Goal: Task Accomplishment & Management: Use online tool/utility

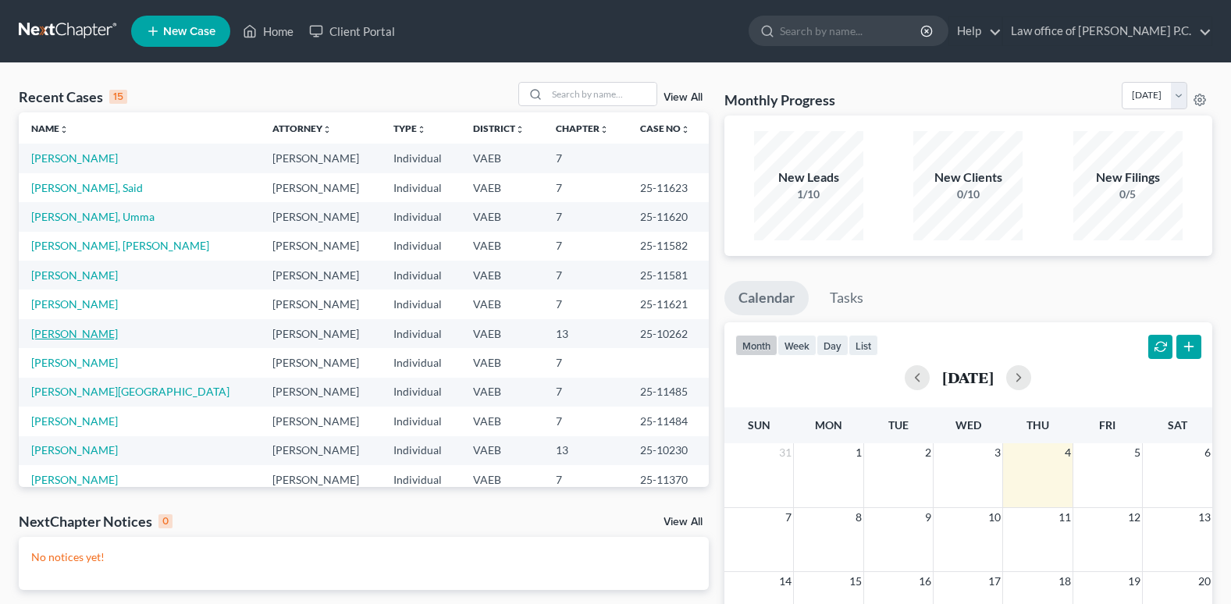
click at [109, 334] on link "[PERSON_NAME]" at bounding box center [74, 333] width 87 height 13
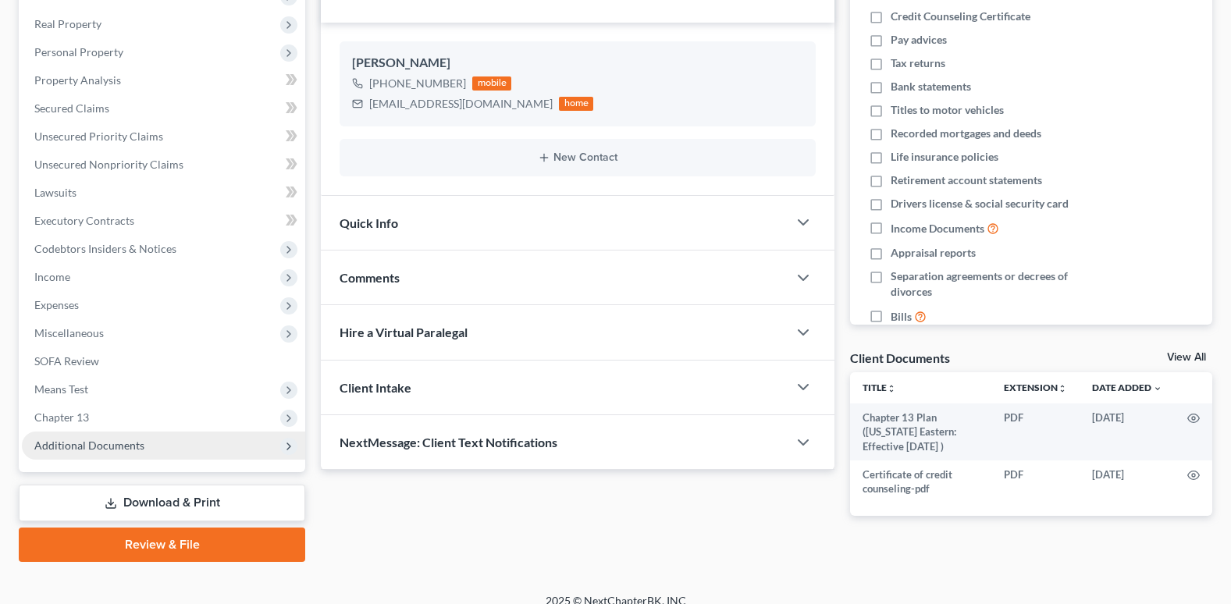
scroll to position [254, 0]
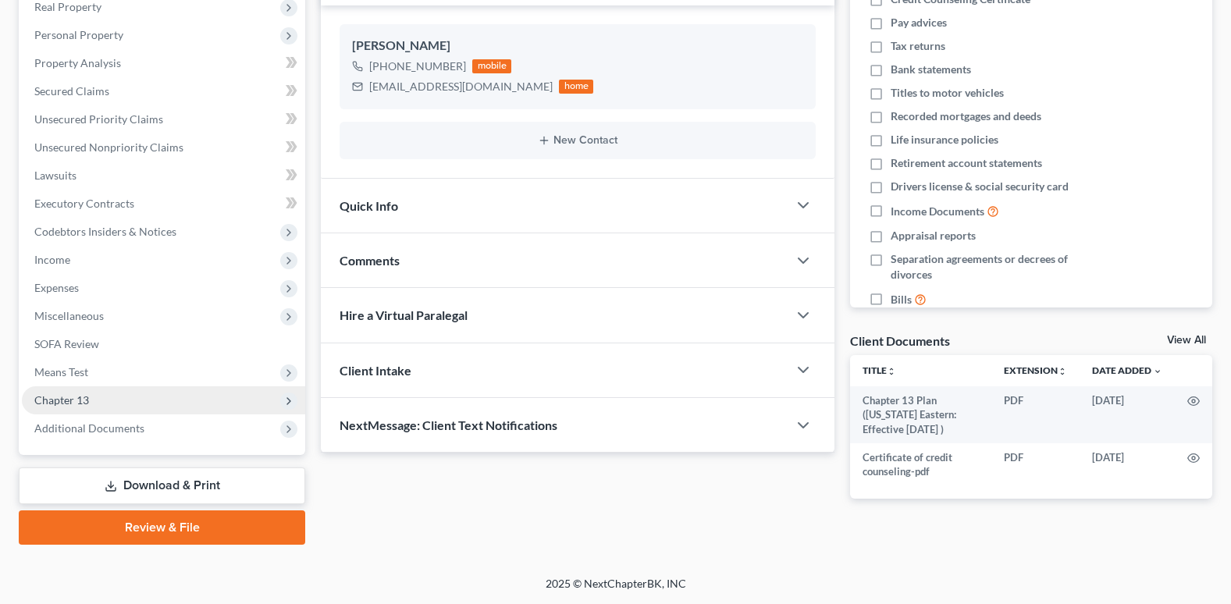
click at [280, 403] on icon at bounding box center [288, 401] width 17 height 17
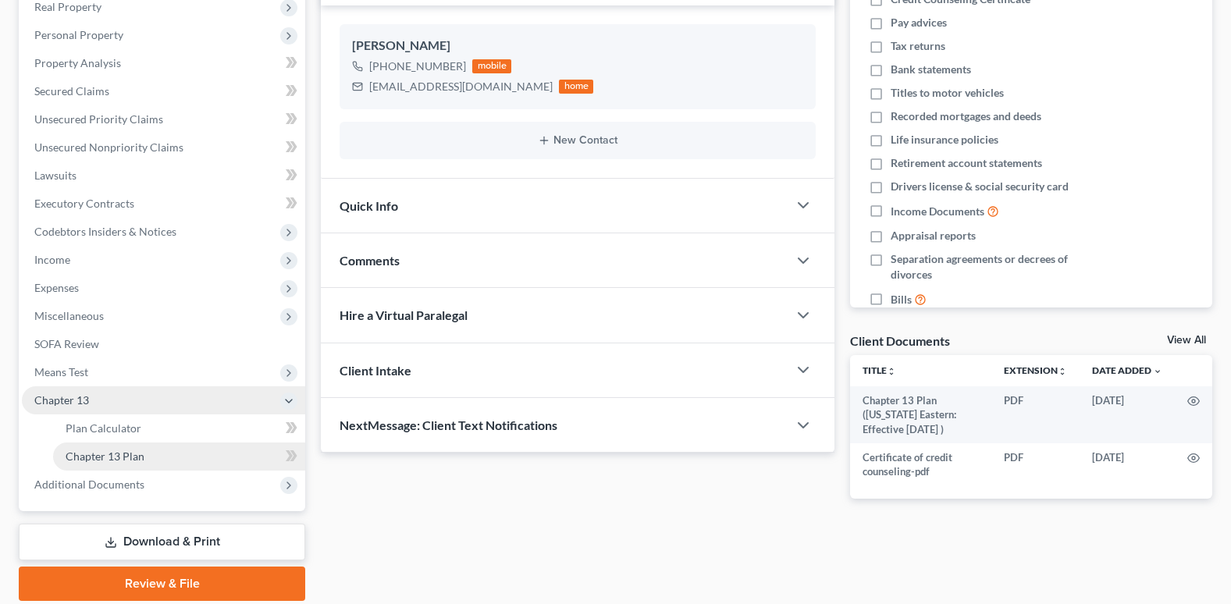
click at [137, 457] on span "Chapter 13 Plan" at bounding box center [105, 456] width 79 height 13
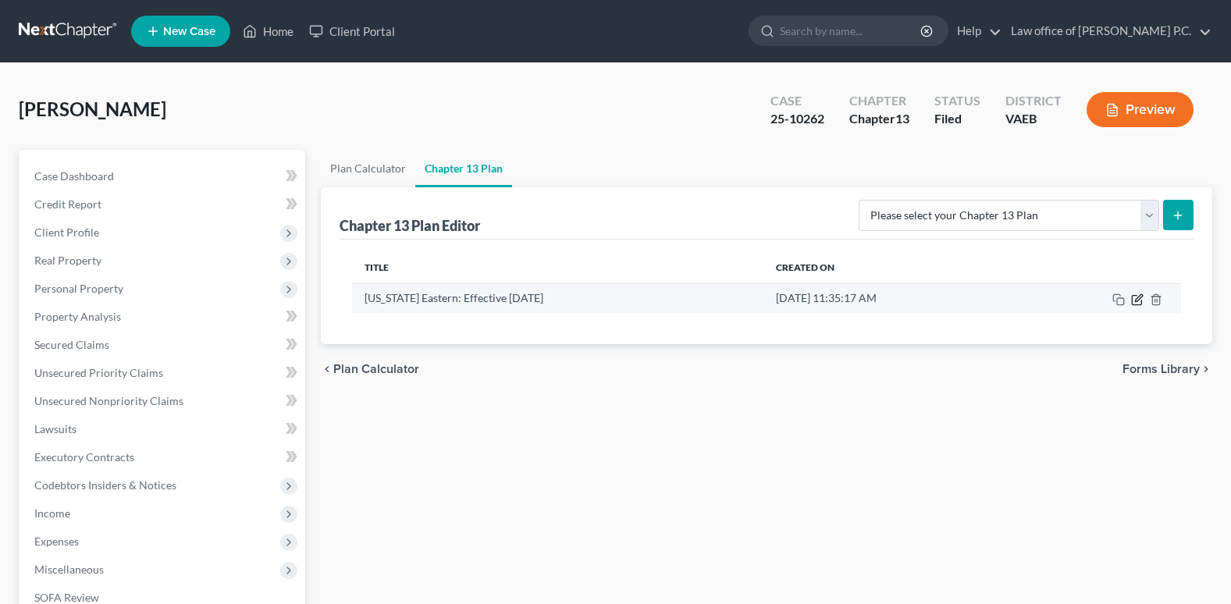
click at [1138, 301] on icon "button" at bounding box center [1138, 297] width 7 height 7
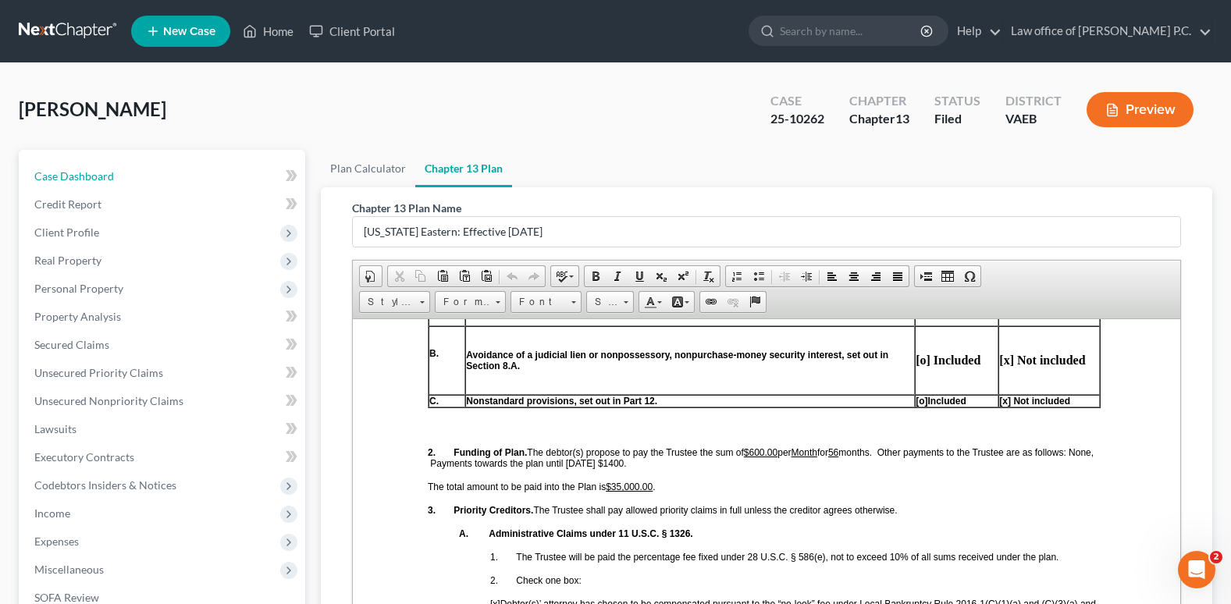
drag, startPoint x: 87, startPoint y: 176, endPoint x: 1089, endPoint y: 12, distance: 1015.0
click at [87, 176] on span "Case Dashboard" at bounding box center [74, 175] width 80 height 13
